Goal: Navigation & Orientation: Find specific page/section

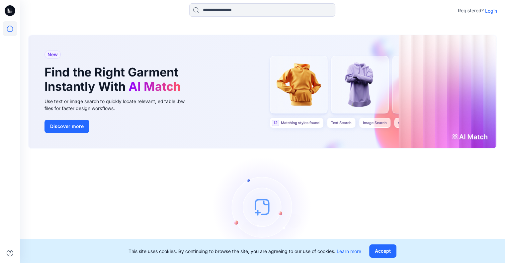
click at [491, 11] on p "Login" at bounding box center [491, 10] width 12 height 7
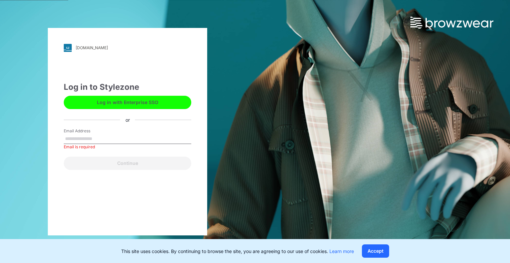
click at [232, 105] on div "[DOMAIN_NAME] Loading... Log in to Stylezone Log in with Enterprise SSO or Emai…" at bounding box center [127, 131] width 255 height 263
click at [97, 139] on input "Email Address" at bounding box center [127, 139] width 127 height 10
type input "**********"
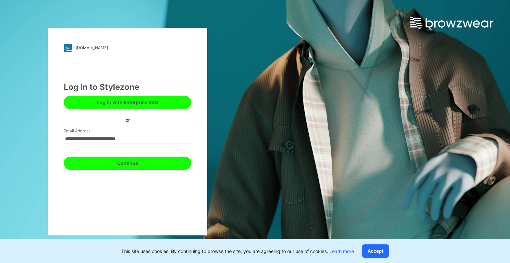
click at [120, 162] on button "Continue" at bounding box center [127, 162] width 127 height 13
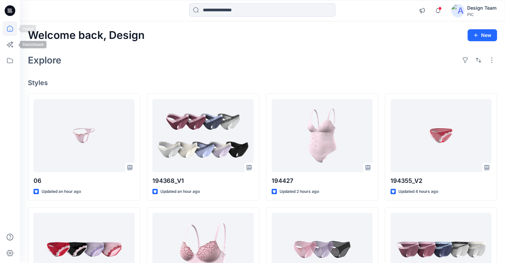
click at [9, 30] on icon at bounding box center [10, 28] width 15 height 15
click at [12, 58] on icon at bounding box center [10, 60] width 15 height 15
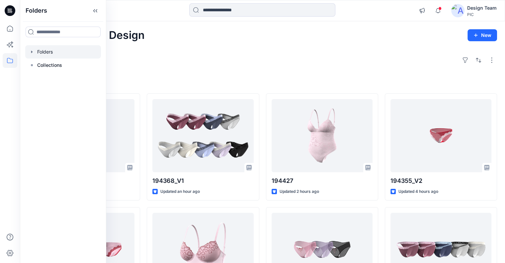
click at [33, 53] on icon "button" at bounding box center [31, 51] width 5 height 5
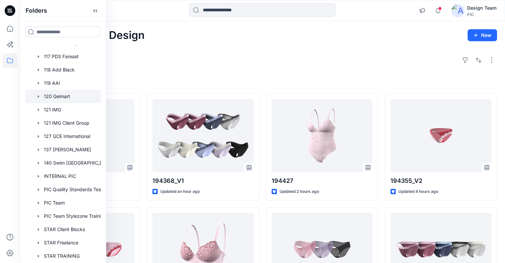
scroll to position [89, 0]
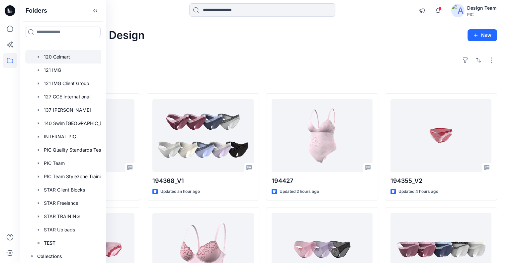
click at [60, 57] on div at bounding box center [71, 56] width 93 height 13
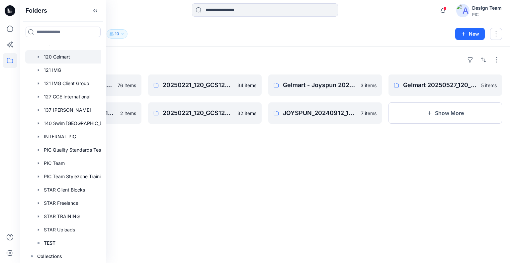
click at [143, 58] on div "Folders" at bounding box center [265, 59] width 474 height 11
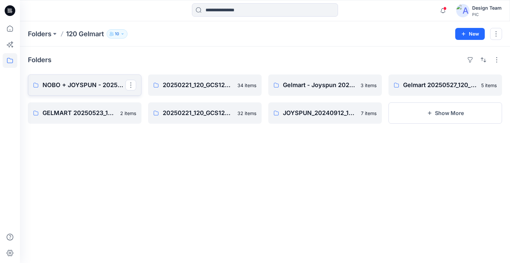
click at [122, 82] on p "NOBO + JOYSPUN - 20250912_120_GC" at bounding box center [83, 84] width 83 height 9
